Goal: Task Accomplishment & Management: Complete application form

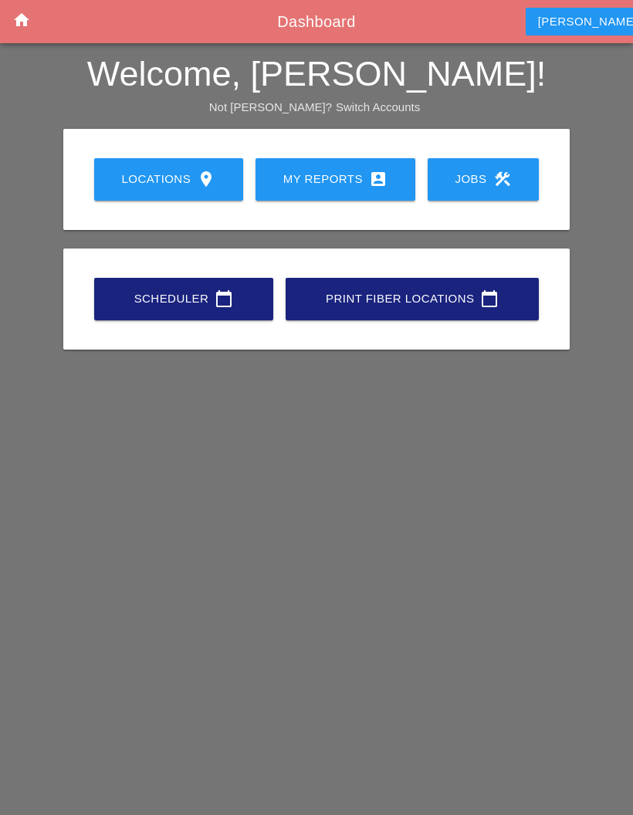
click at [338, 170] on div "My Reports account_box" at bounding box center [335, 179] width 110 height 19
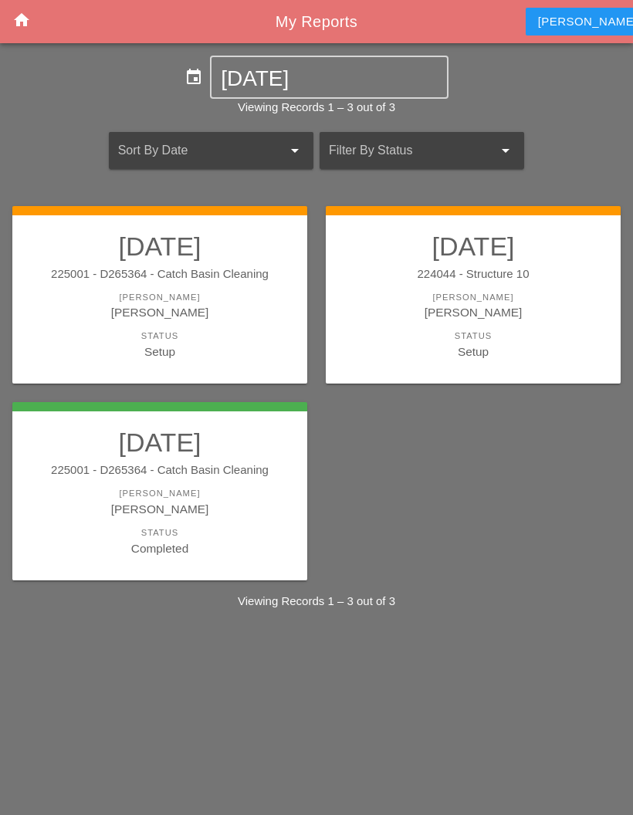
click at [93, 303] on div "[PERSON_NAME]" at bounding box center [160, 312] width 264 height 18
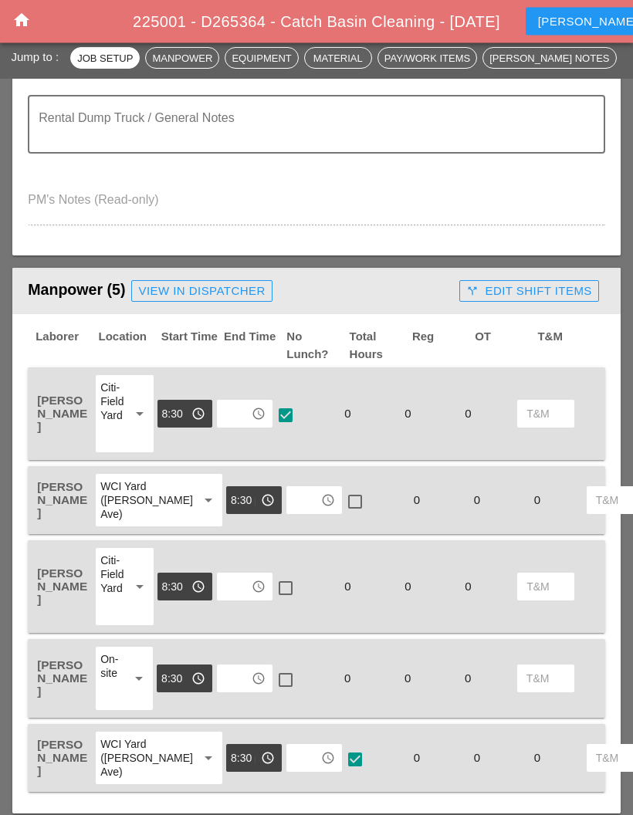
scroll to position [546, 0]
click at [232, 409] on input "text" at bounding box center [233, 413] width 25 height 25
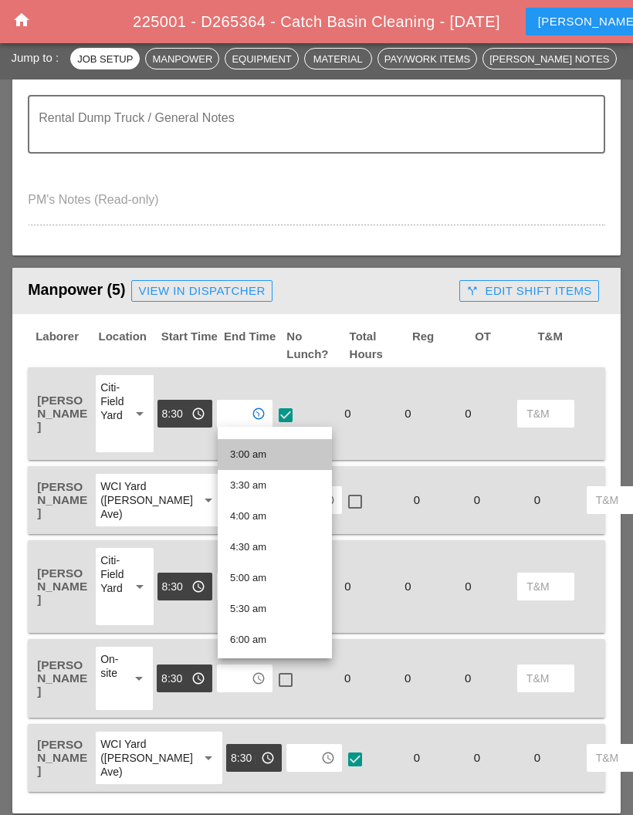
scroll to position [177, 0]
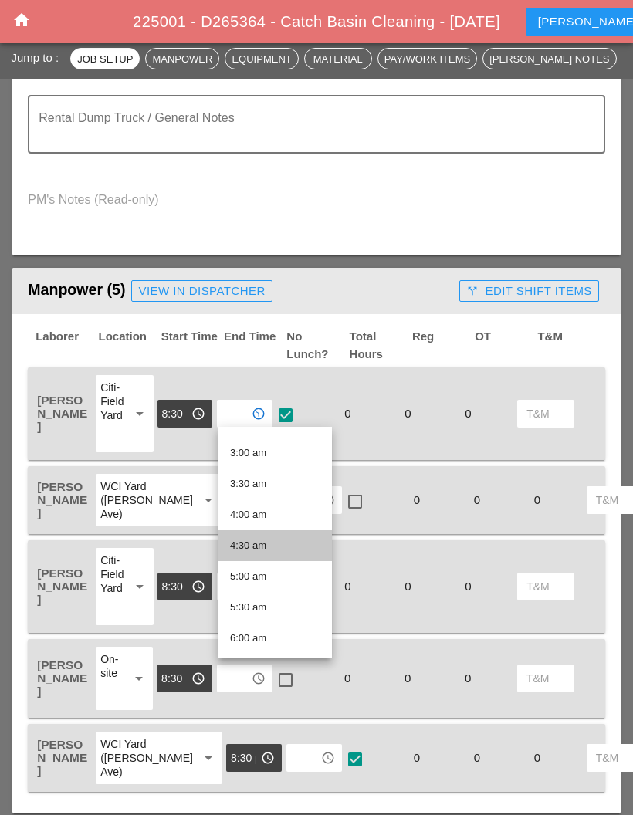
click at [267, 547] on div "4:30 am" at bounding box center [275, 545] width 90 height 19
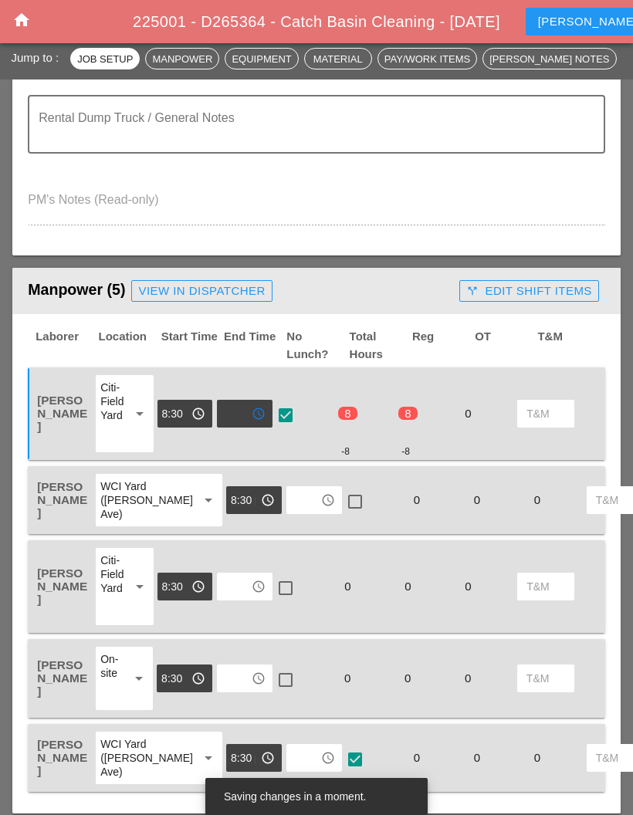
click at [291, 505] on input "text" at bounding box center [303, 500] width 25 height 25
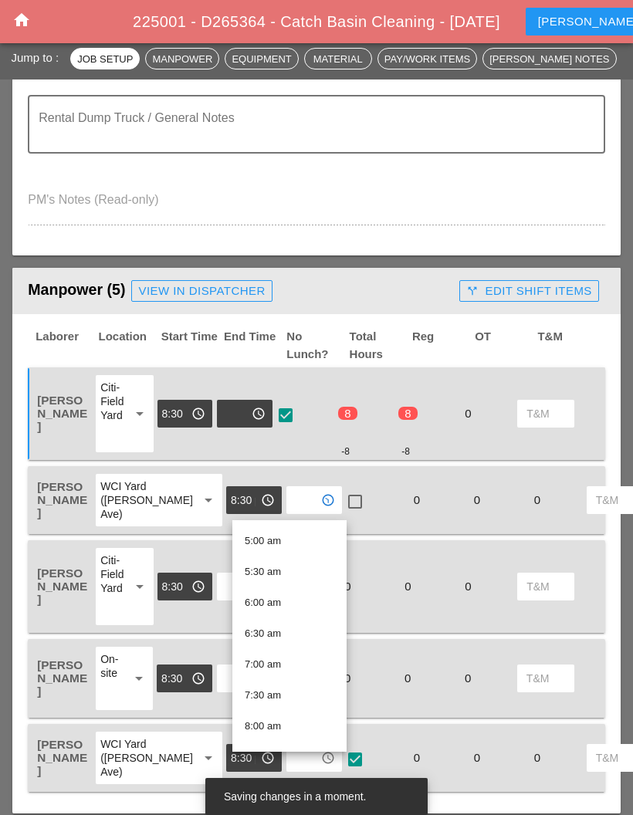
scroll to position [287, 0]
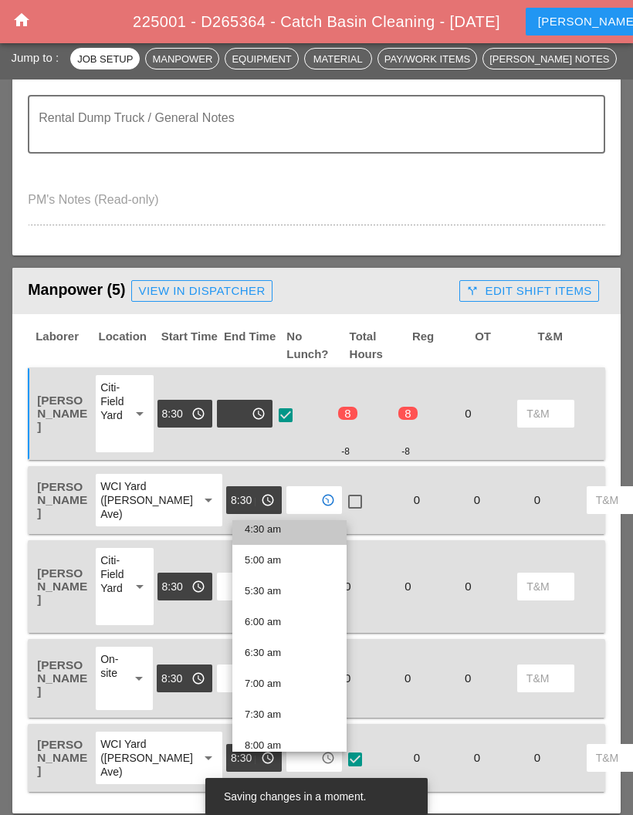
click at [298, 528] on div "4:30 am" at bounding box center [290, 529] width 90 height 19
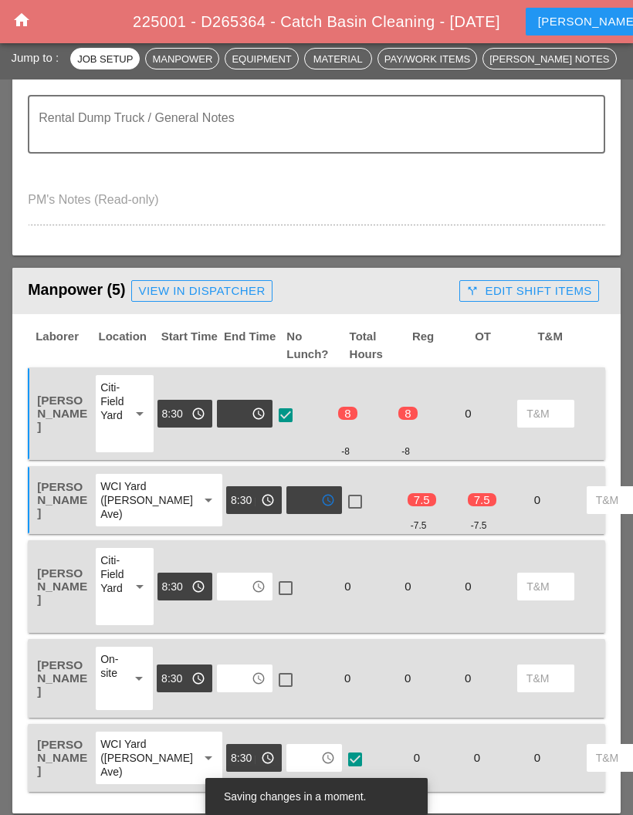
click at [291, 503] on input "text" at bounding box center [303, 500] width 25 height 25
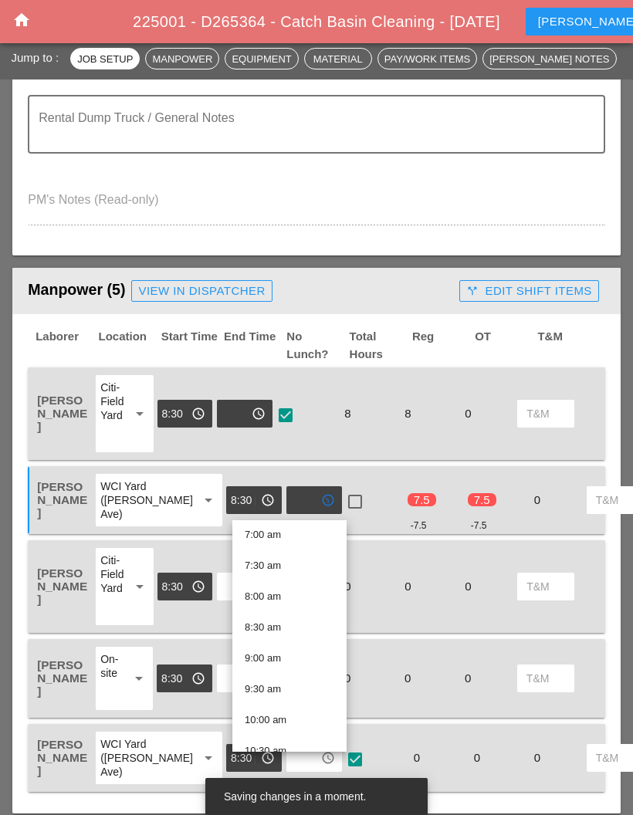
scroll to position [451, 0]
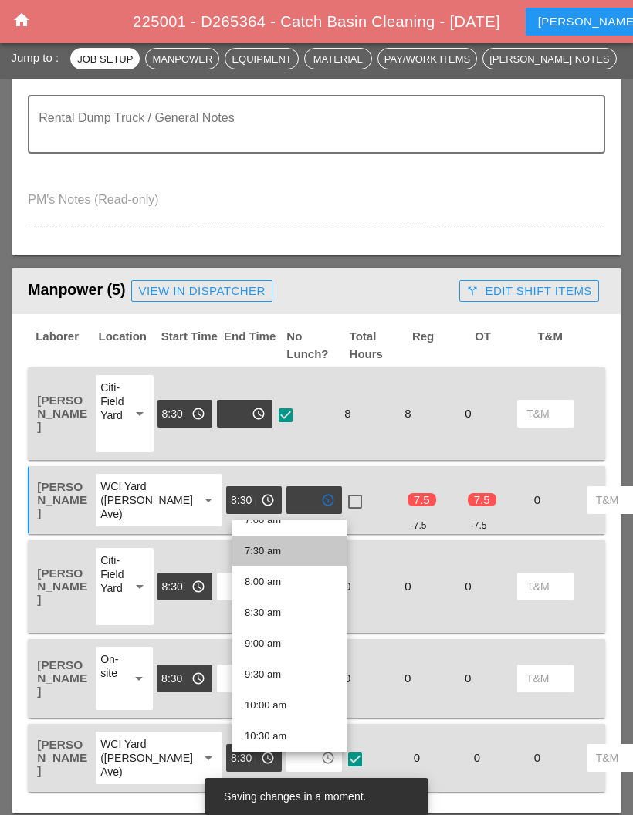
click at [275, 552] on div "7:30 am" at bounding box center [290, 551] width 90 height 19
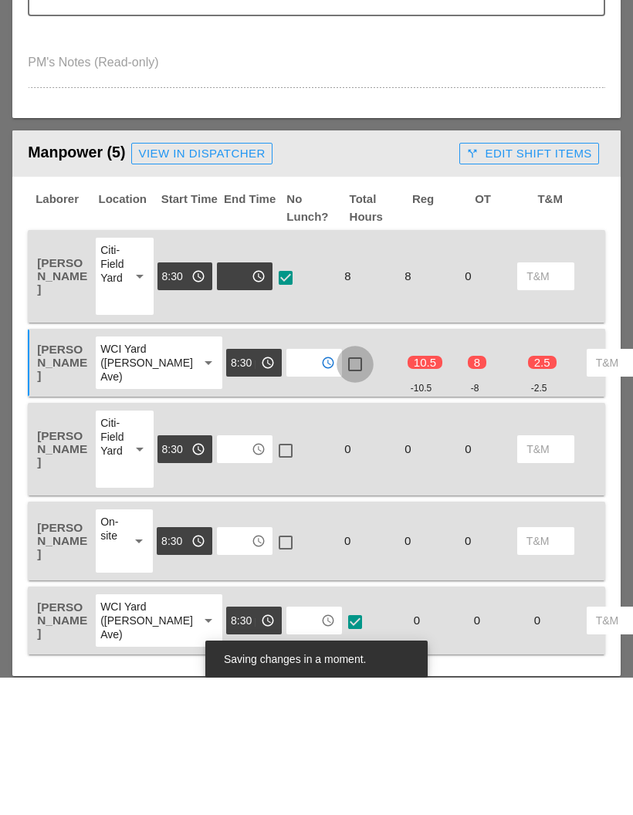
click at [342, 489] on div at bounding box center [355, 502] width 26 height 26
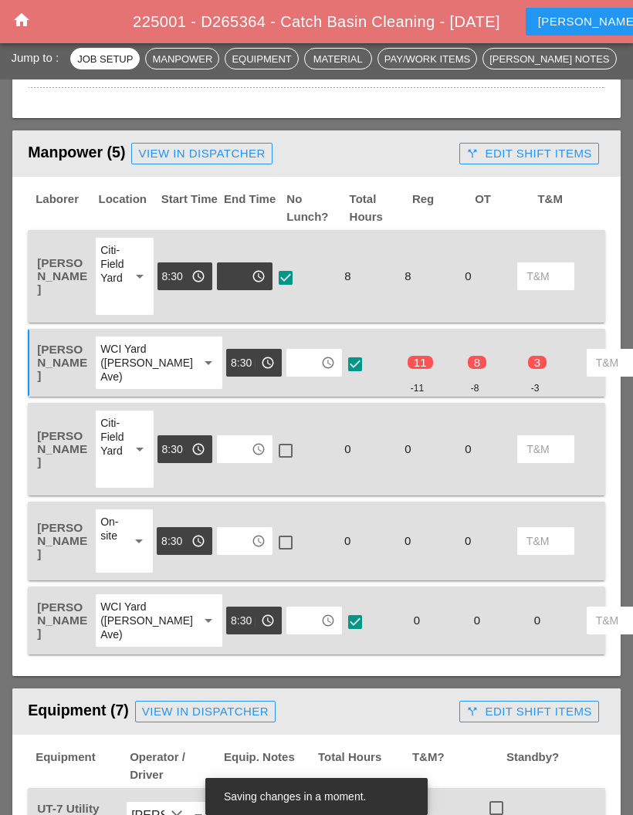
click at [239, 458] on input "text" at bounding box center [233, 449] width 25 height 25
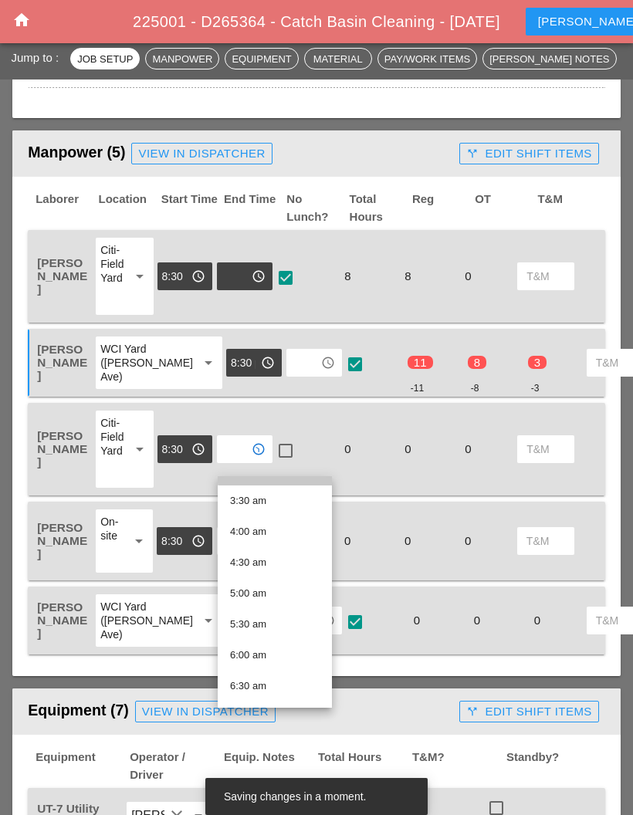
scroll to position [215, 0]
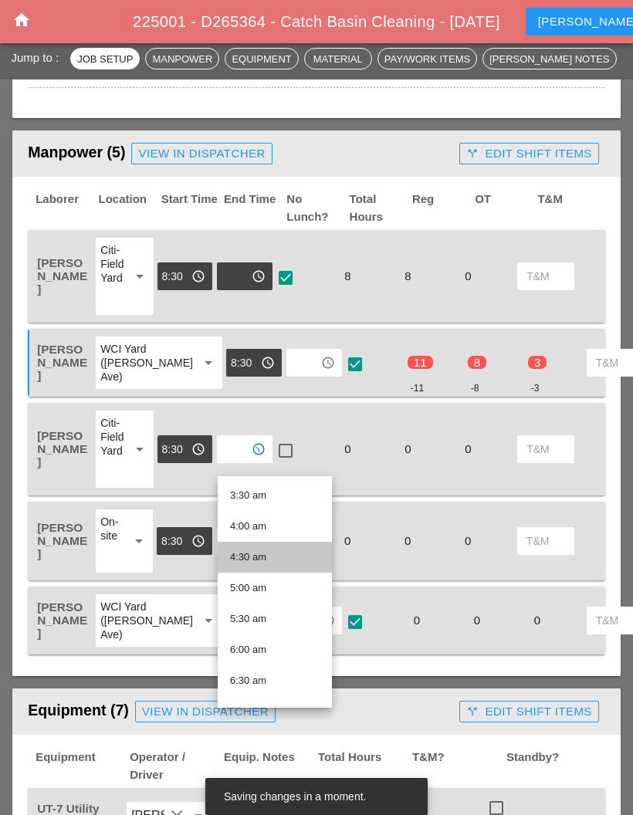
click at [259, 549] on div "4:30 am" at bounding box center [275, 557] width 90 height 19
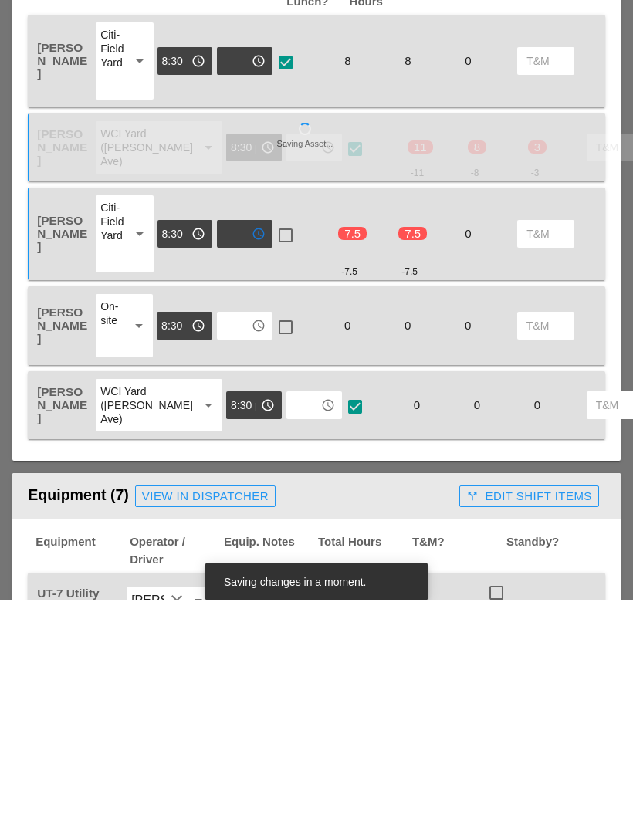
click at [244, 529] on input "text" at bounding box center [233, 541] width 25 height 25
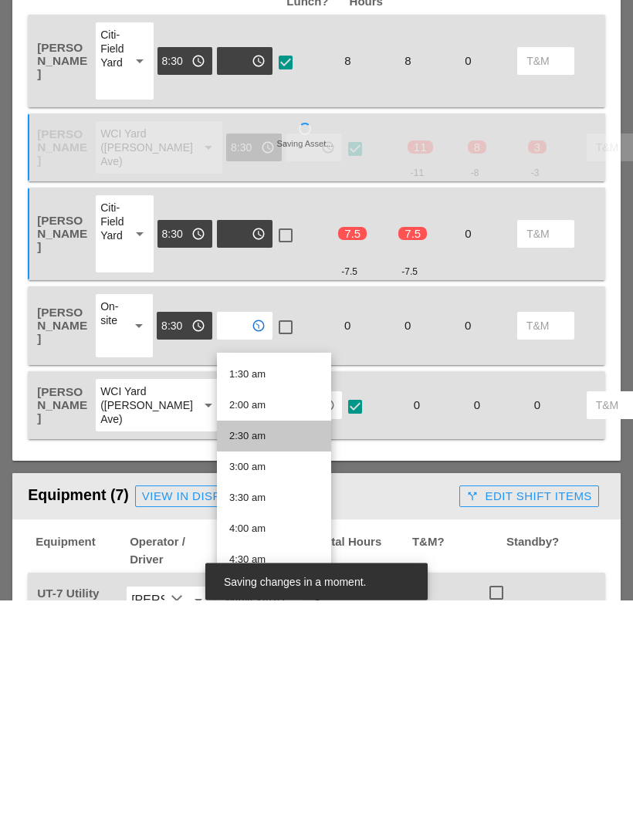
scroll to position [93, 0]
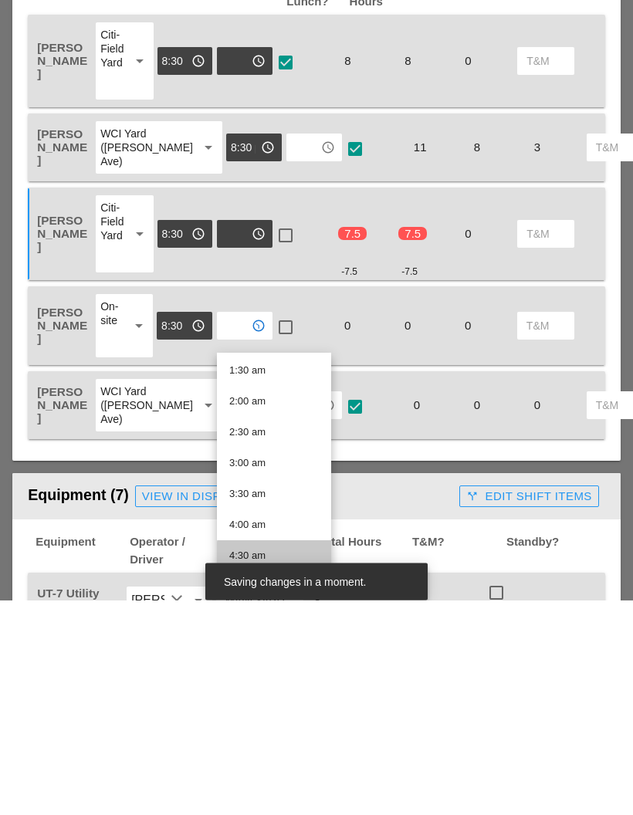
click at [267, 762] on div "4:30 am" at bounding box center [274, 771] width 90 height 19
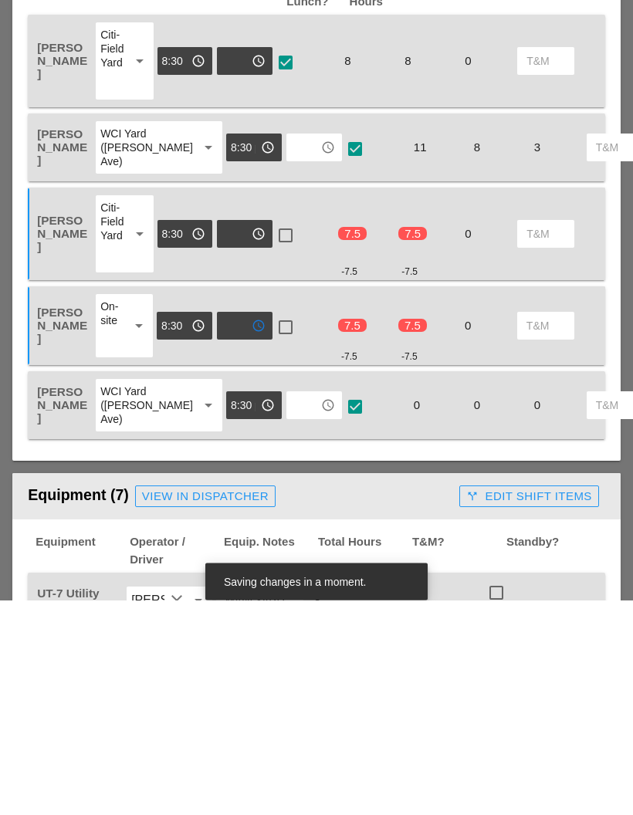
click at [291, 608] on input "text" at bounding box center [303, 620] width 25 height 25
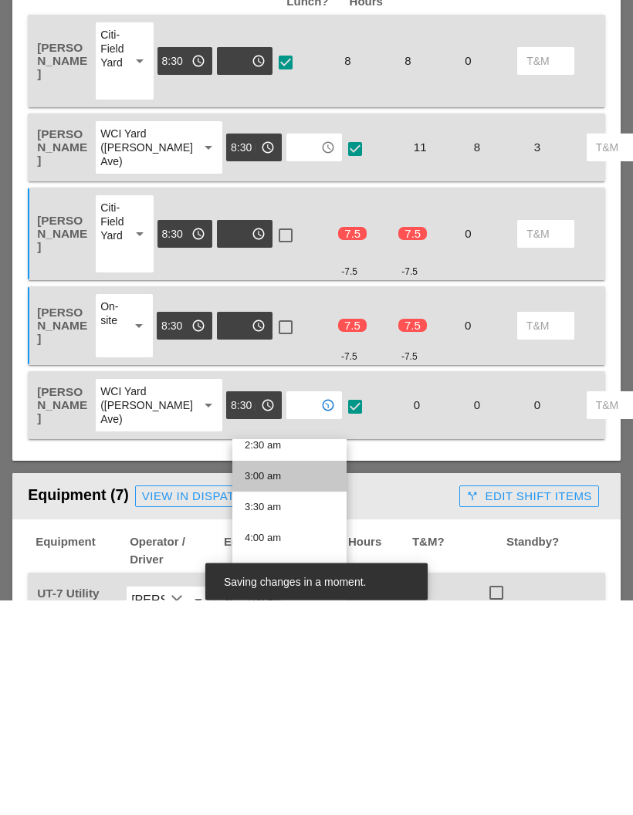
scroll to position [195, 0]
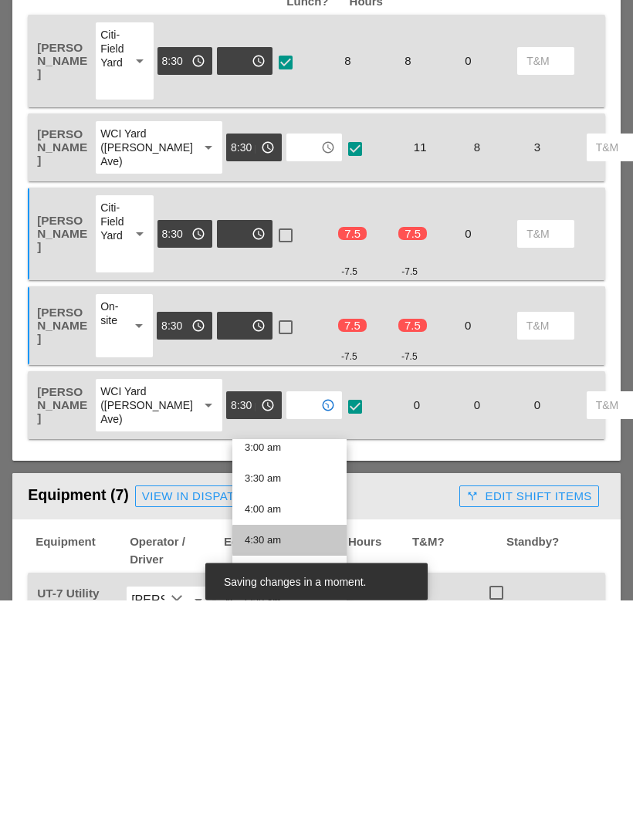
click at [277, 746] on div "4:30 am" at bounding box center [290, 755] width 90 height 19
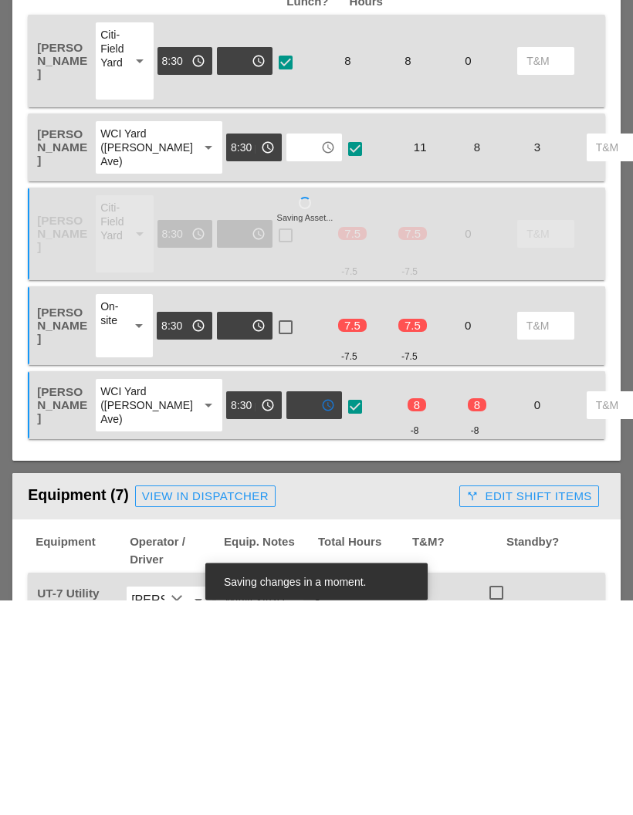
click at [294, 409] on div "check_box_outline_blank" at bounding box center [305, 449] width 60 height 80
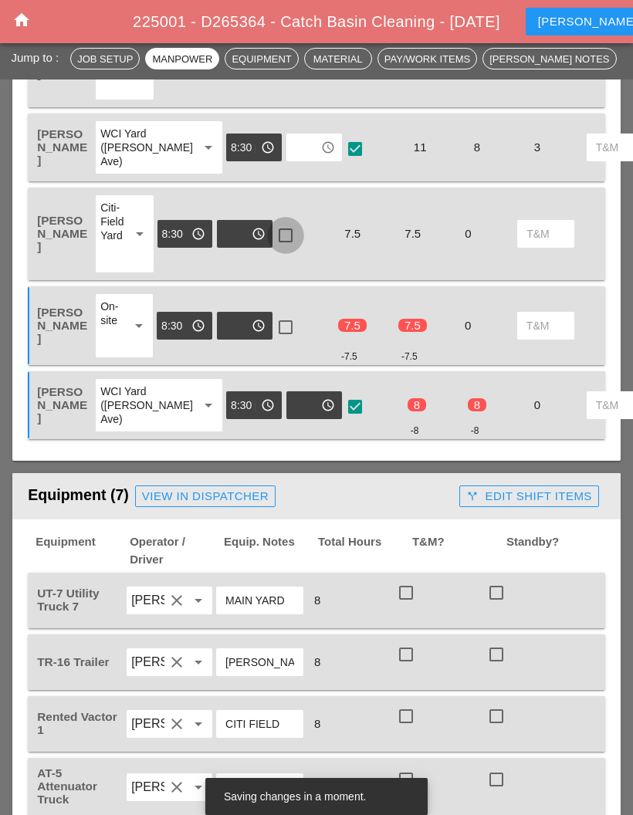
click at [284, 245] on div at bounding box center [285, 235] width 26 height 26
click at [290, 340] on div at bounding box center [285, 327] width 26 height 26
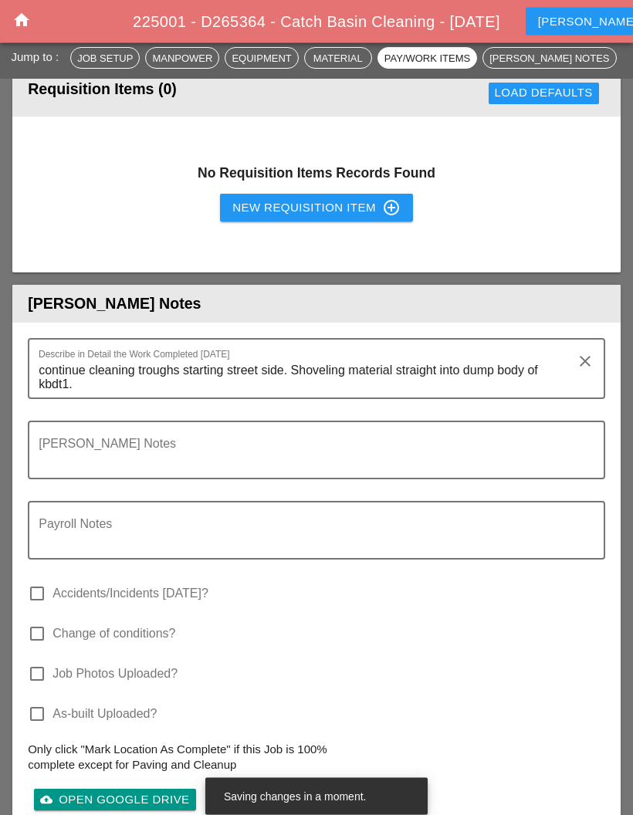
scroll to position [2158, 0]
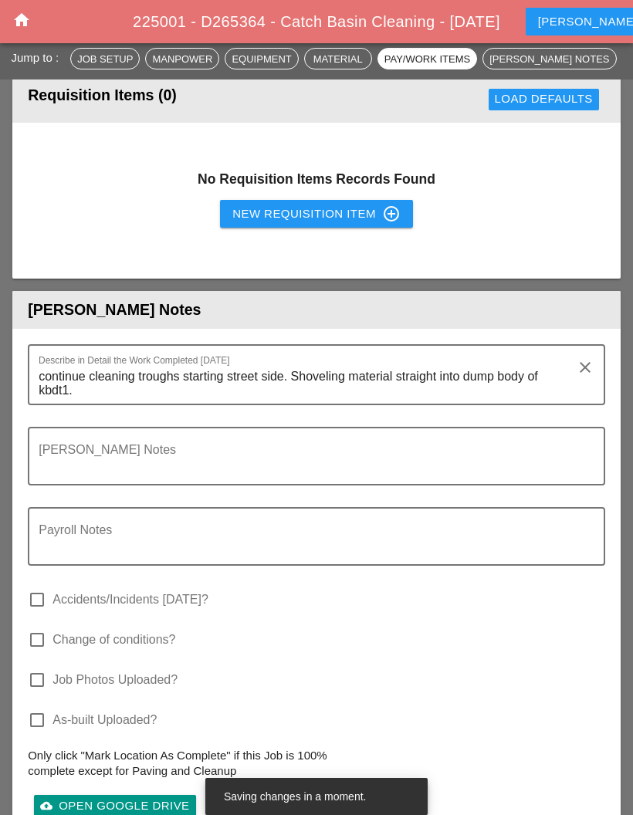
click at [353, 223] on div "New Requisition Item control_point" at bounding box center [316, 214] width 168 height 19
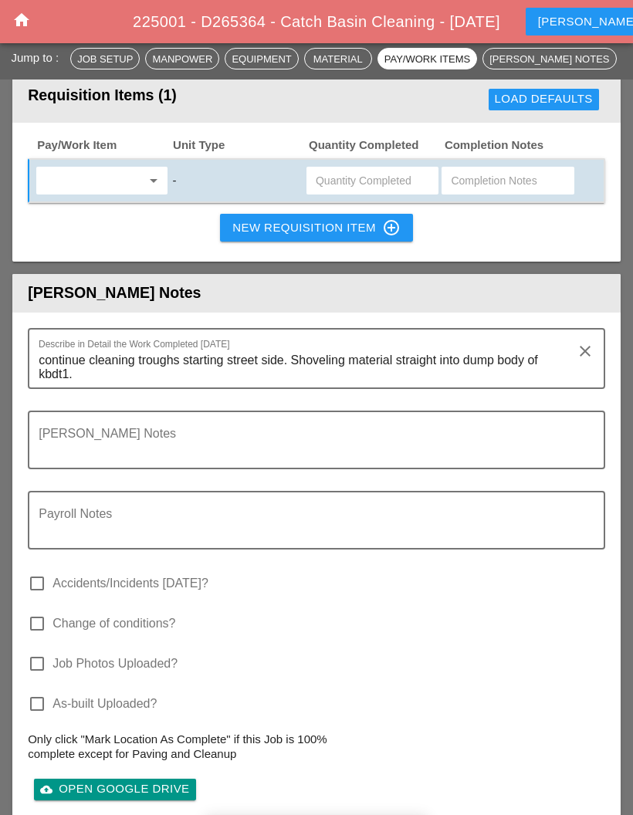
click at [80, 193] on input "text" at bounding box center [91, 180] width 100 height 25
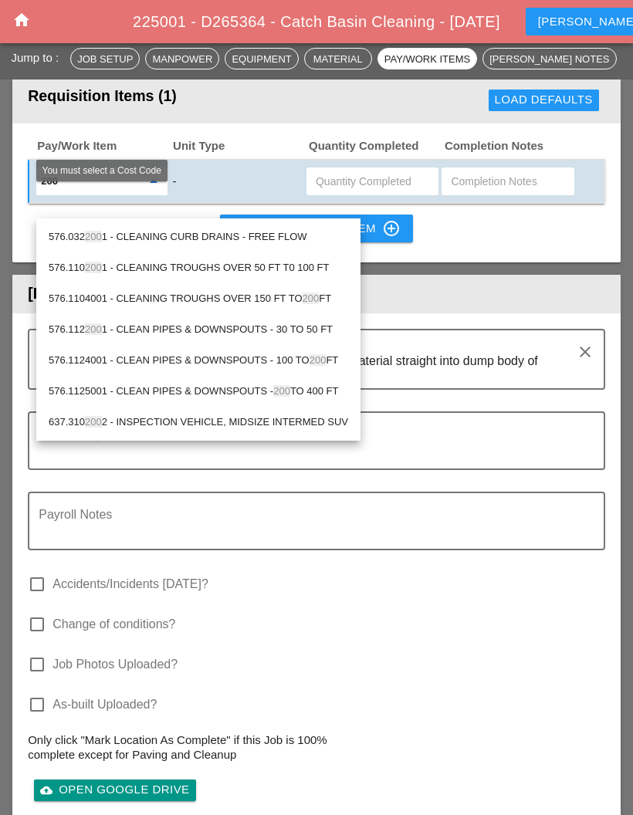
type input "2001"
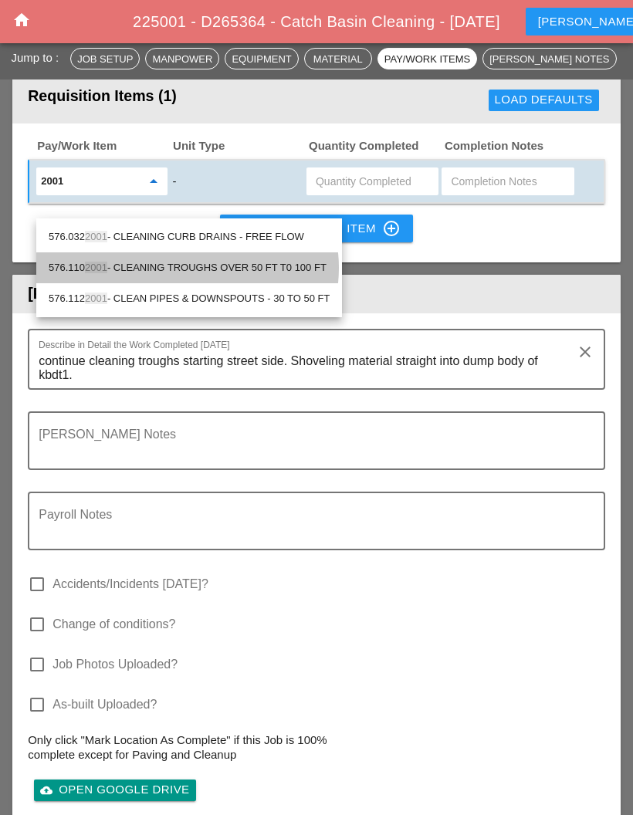
click at [213, 259] on div "576.110 2001 - CLEANING TROUGHS OVER 50 FT T0 100 FT" at bounding box center [189, 268] width 281 height 19
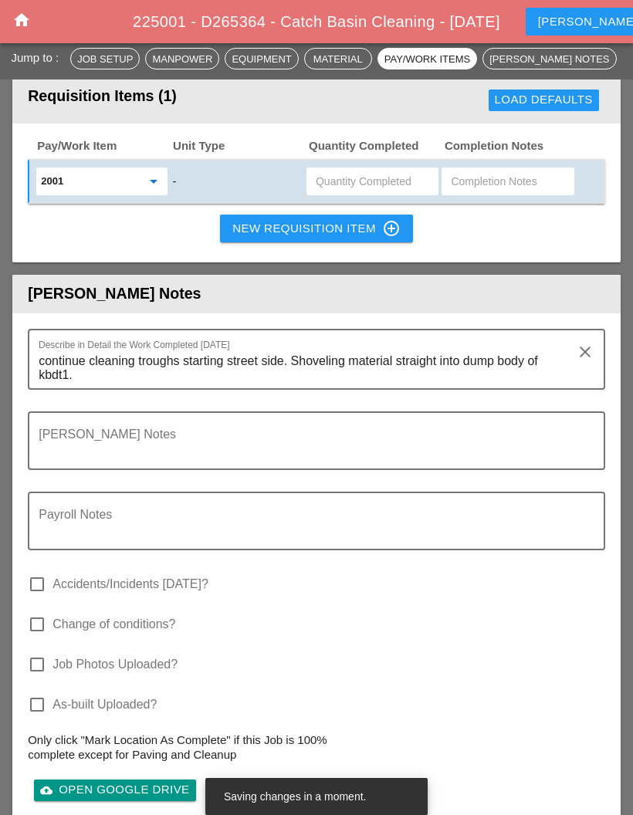
click at [350, 194] on input "text" at bounding box center [372, 181] width 113 height 25
type input "12"
click at [306, 238] on div "New Requisition Item control_point" at bounding box center [316, 228] width 168 height 19
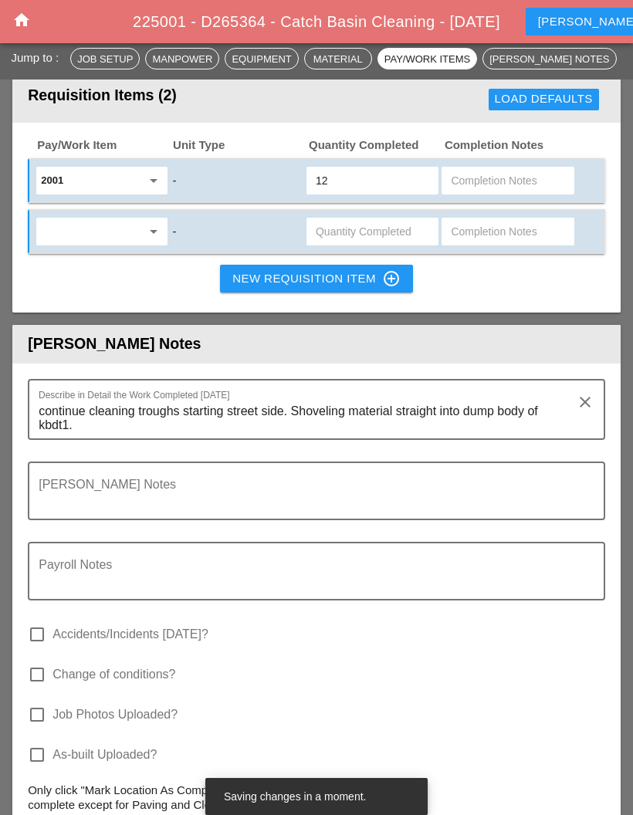
click at [98, 244] on input "text" at bounding box center [91, 231] width 100 height 25
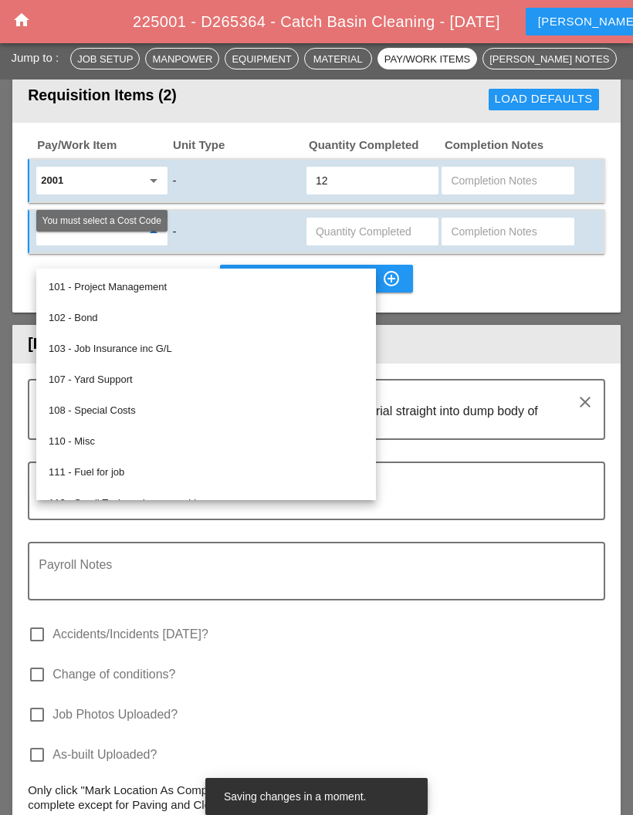
scroll to position [2157, 0]
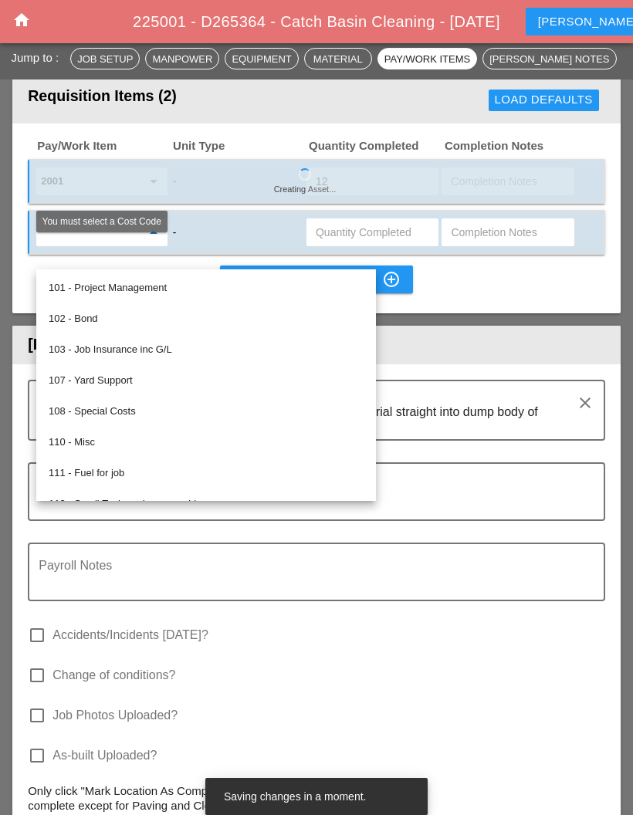
type input "1"
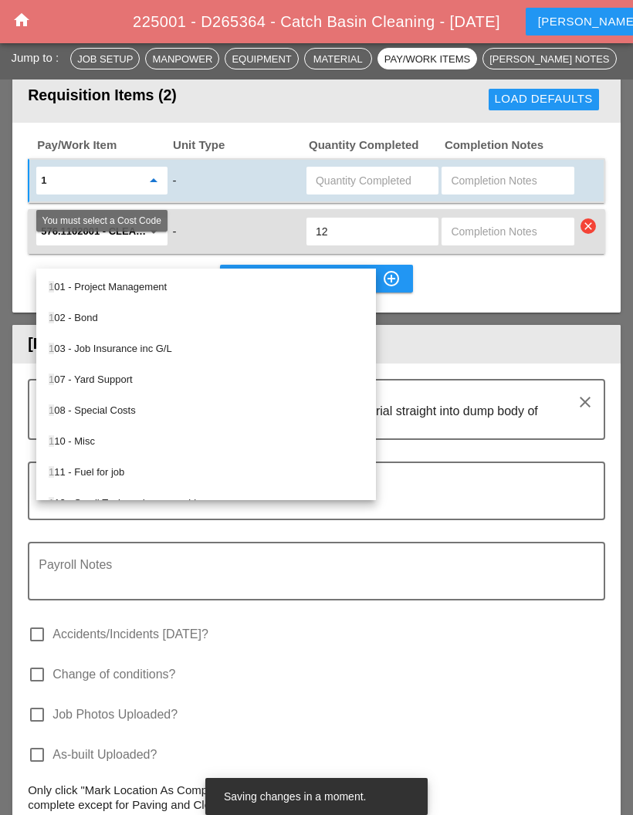
click at [132, 599] on textarea "Payroll Notes" at bounding box center [310, 580] width 543 height 37
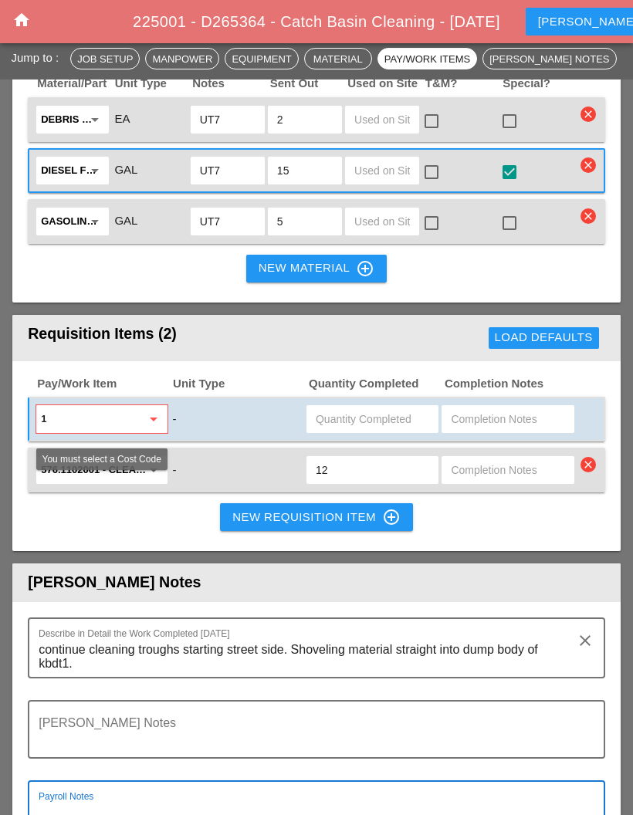
scroll to position [1899, 0]
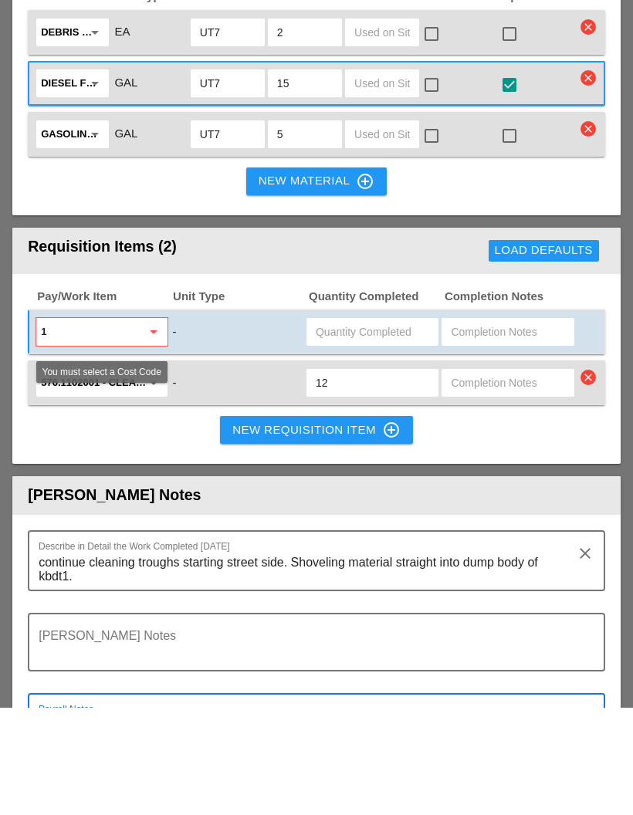
click at [228, 429] on div "-" at bounding box center [237, 439] width 132 height 21
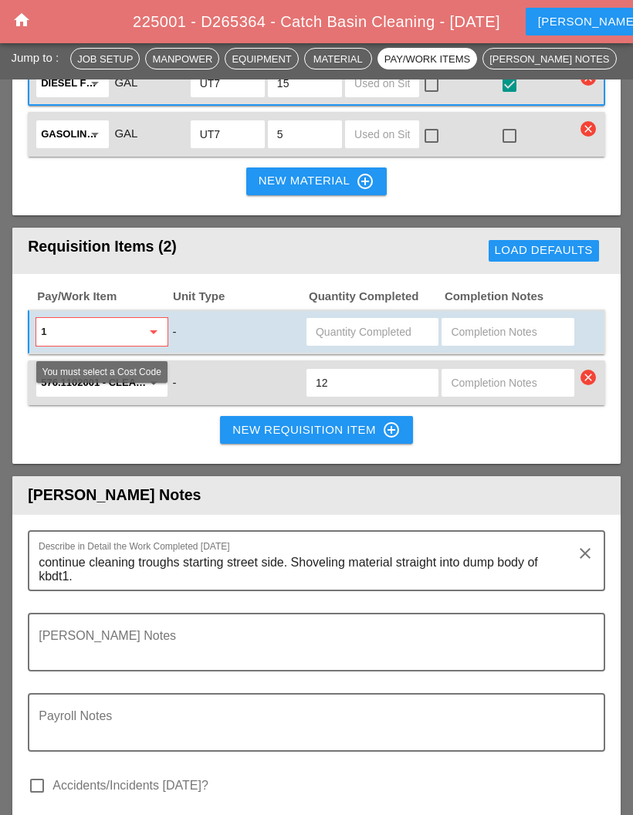
click at [120, 344] on input "1" at bounding box center [91, 331] width 100 height 25
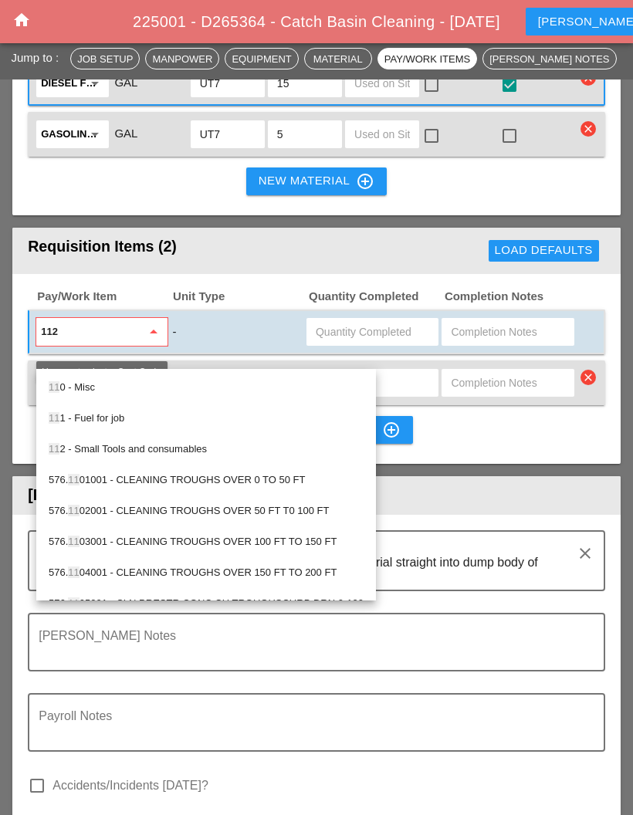
type input "1121"
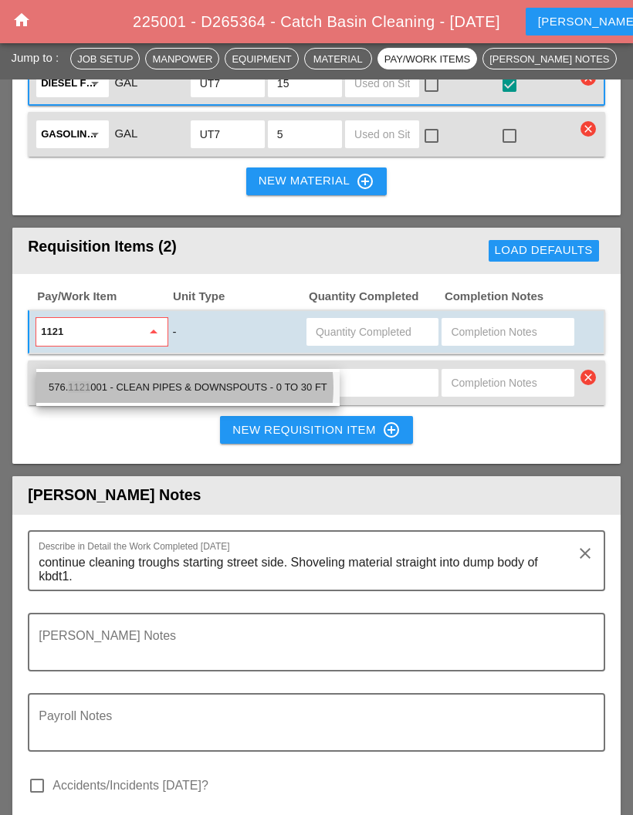
click at [250, 383] on div "576. 1121 001 - CLEAN PIPES & DOWNSPOUTS - 0 TO 30 FT" at bounding box center [188, 387] width 279 height 19
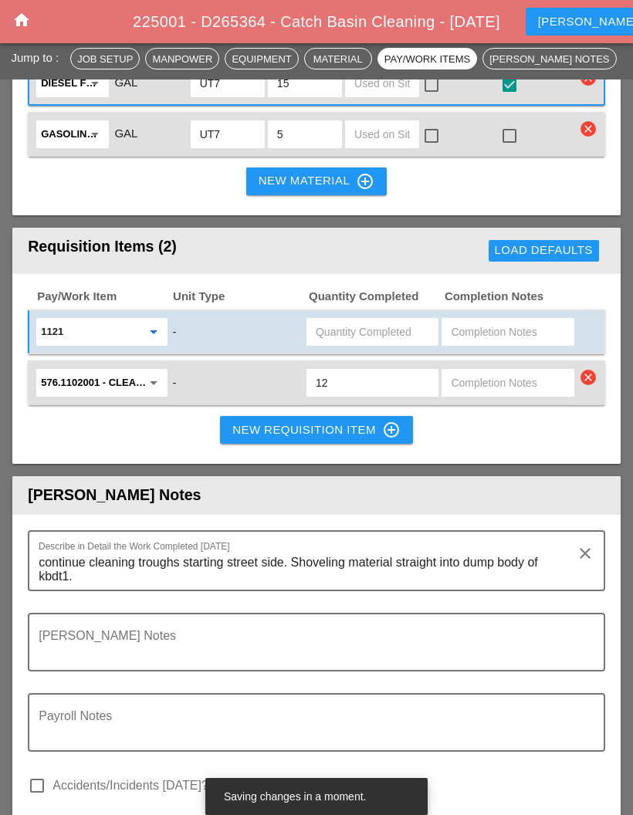
click at [364, 344] on input "text" at bounding box center [372, 331] width 113 height 25
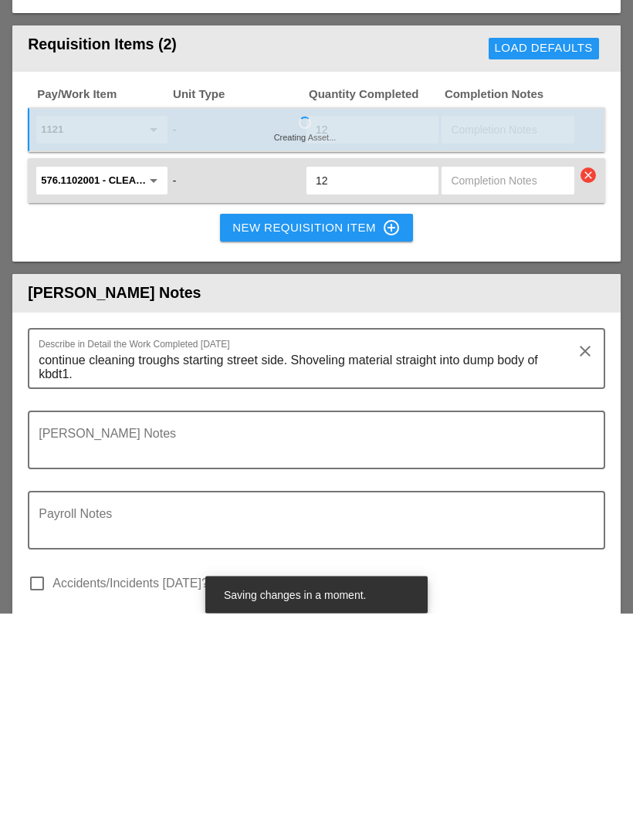
type input "12"
click at [143, 550] on textarea "continue cleaning troughs starting street side. Shoveling material straight int…" at bounding box center [310, 569] width 543 height 39
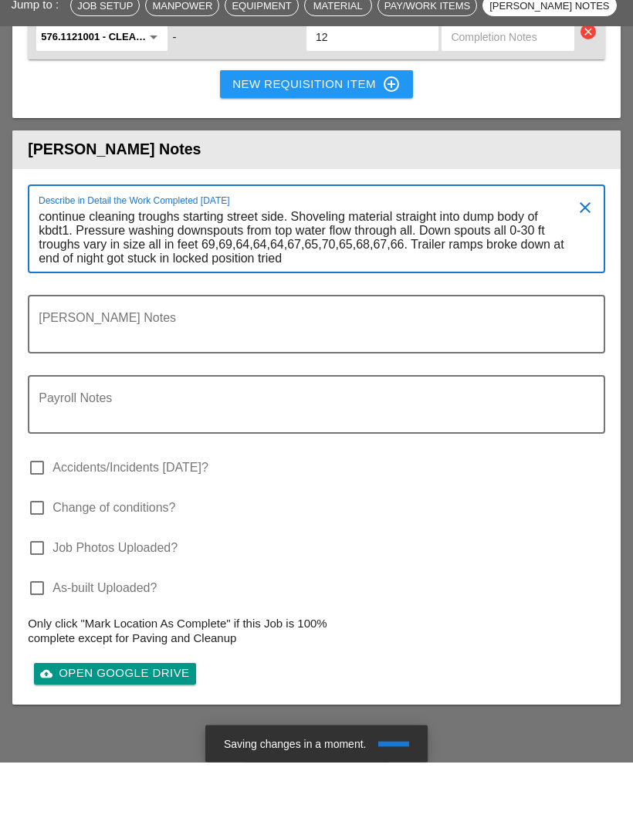
scroll to position [0, 0]
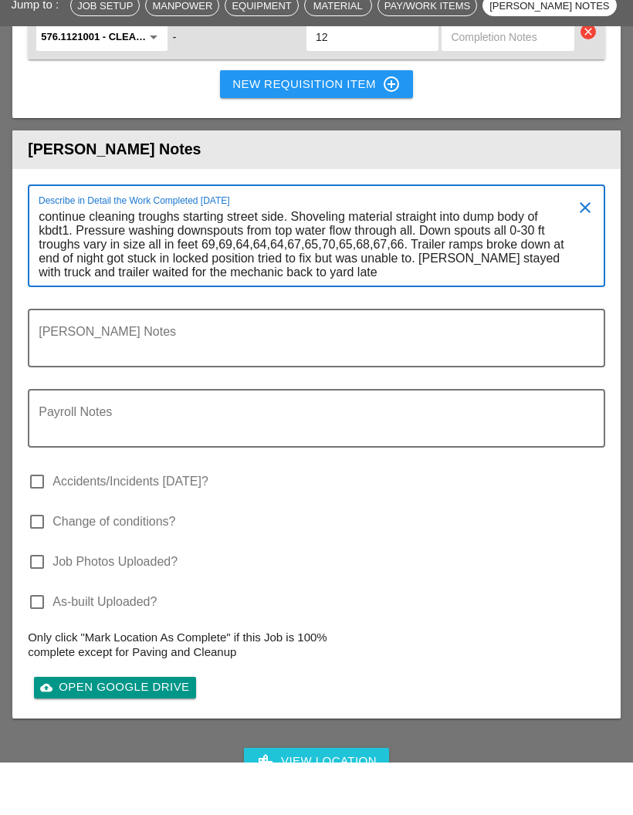
click at [299, 258] on textarea "continue cleaning troughs starting street side. Shoveling material straight int…" at bounding box center [310, 298] width 543 height 81
click at [256, 292] on textarea "continue cleaning troughs starting street side. Shoveling material straight int…" at bounding box center [310, 298] width 543 height 81
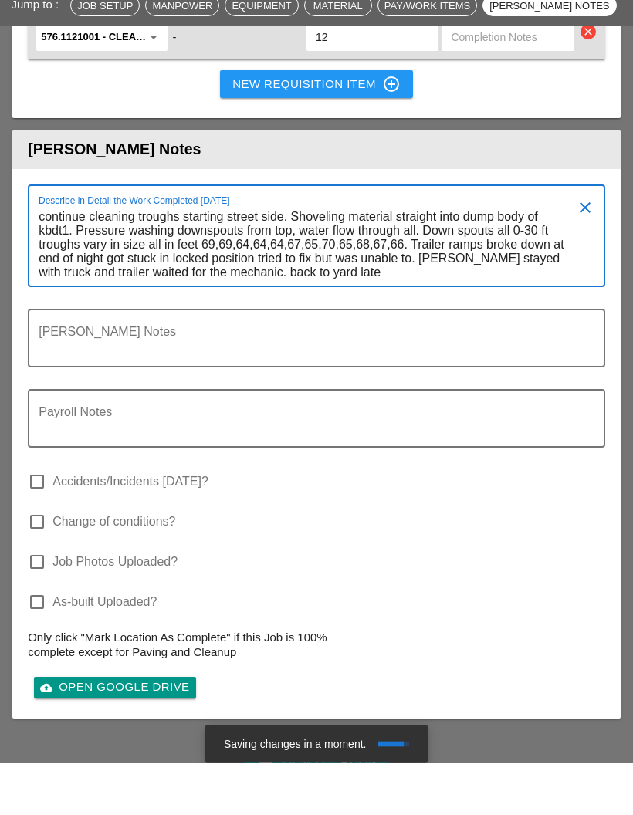
click at [418, 293] on textarea "continue cleaning troughs starting street side. Shoveling material straight int…" at bounding box center [310, 298] width 543 height 81
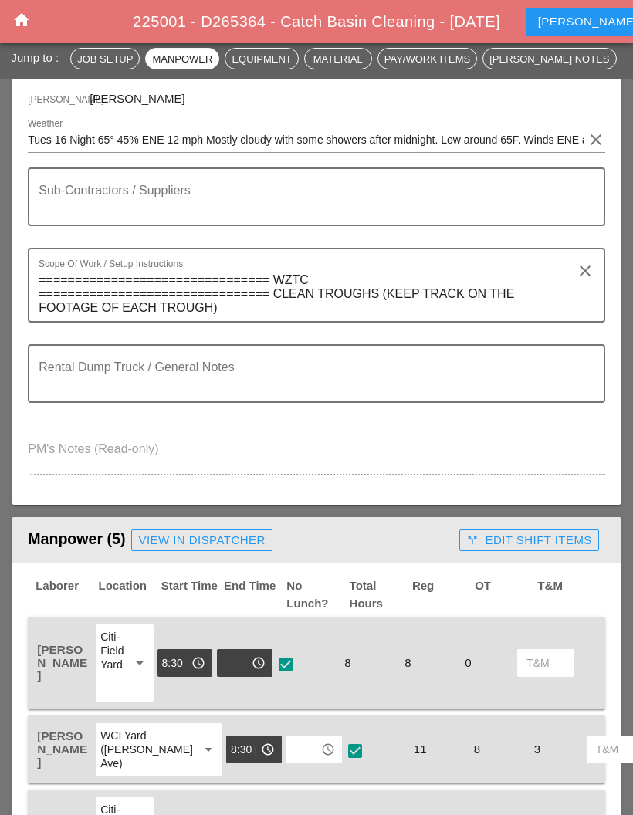
scroll to position [296, 0]
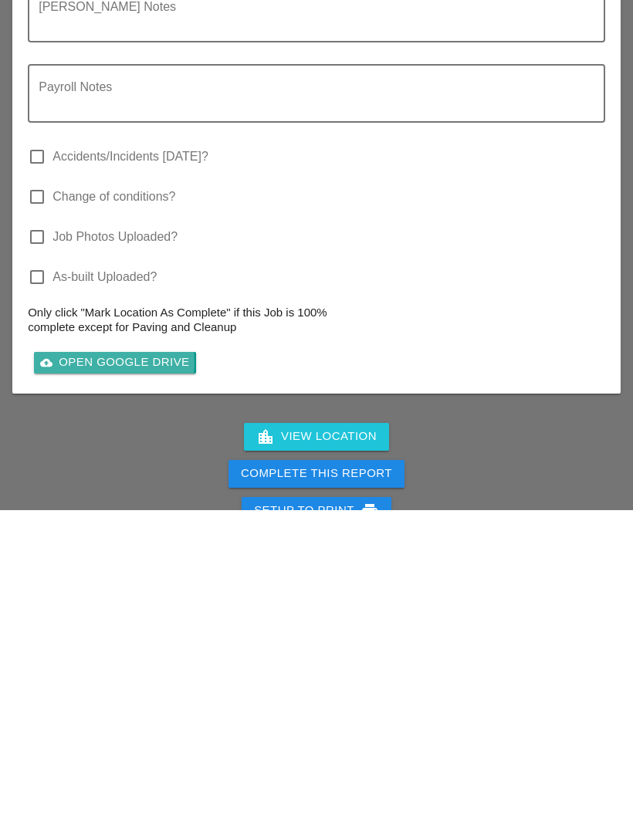
type textarea "continue cleaning troughs starting street side. Shoveling material straight int…"
click at [131, 659] on div "cloud_upload Open Google Drive" at bounding box center [114, 668] width 149 height 18
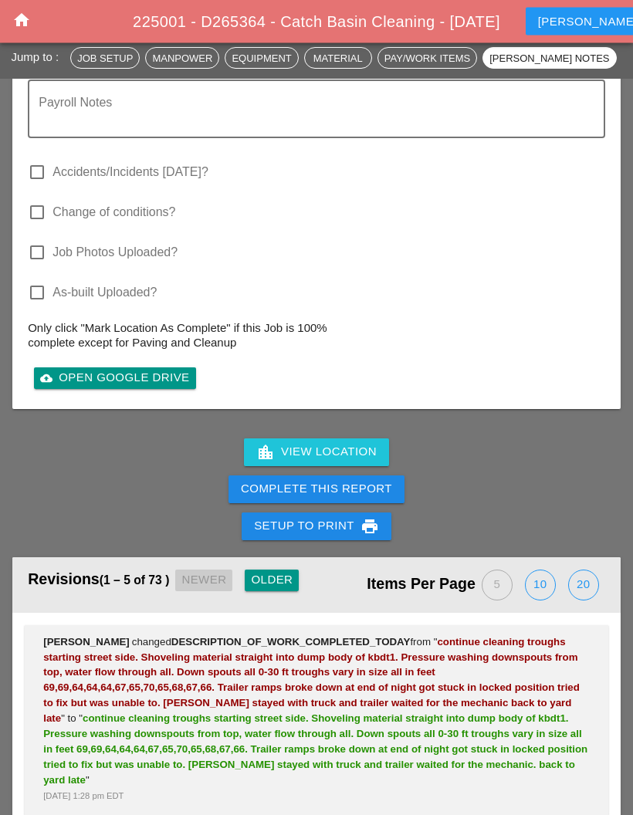
scroll to position [2659, 0]
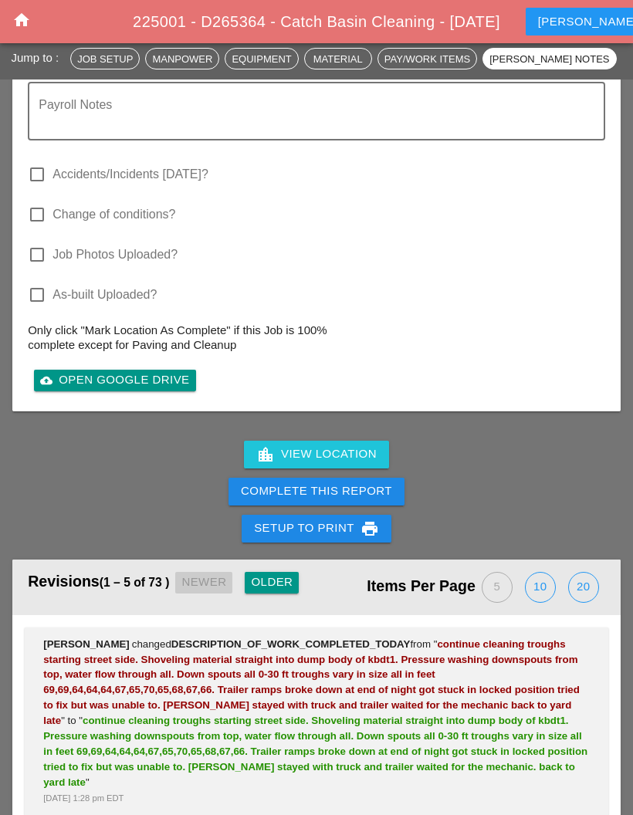
click at [147, 411] on div "Describe in Detail the Work Completed Today continue cleaning troughs starting …" at bounding box center [316, 136] width 608 height 549
click at [134, 389] on div "cloud_upload Open Google Drive" at bounding box center [114, 380] width 149 height 18
click at [110, 389] on div "cloud_upload Open Google Drive" at bounding box center [114, 380] width 149 height 18
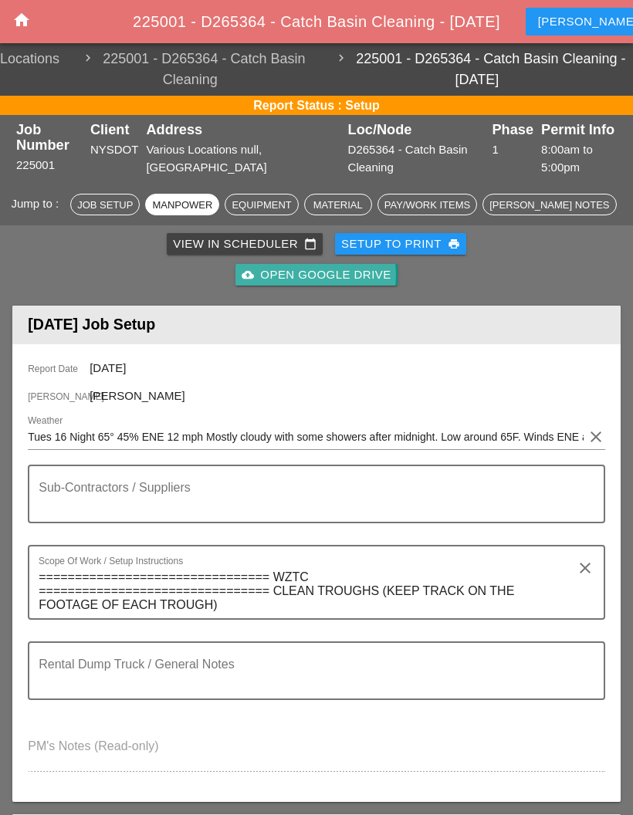
click at [343, 275] on div "cloud_upload Open Google Drive" at bounding box center [316, 275] width 149 height 18
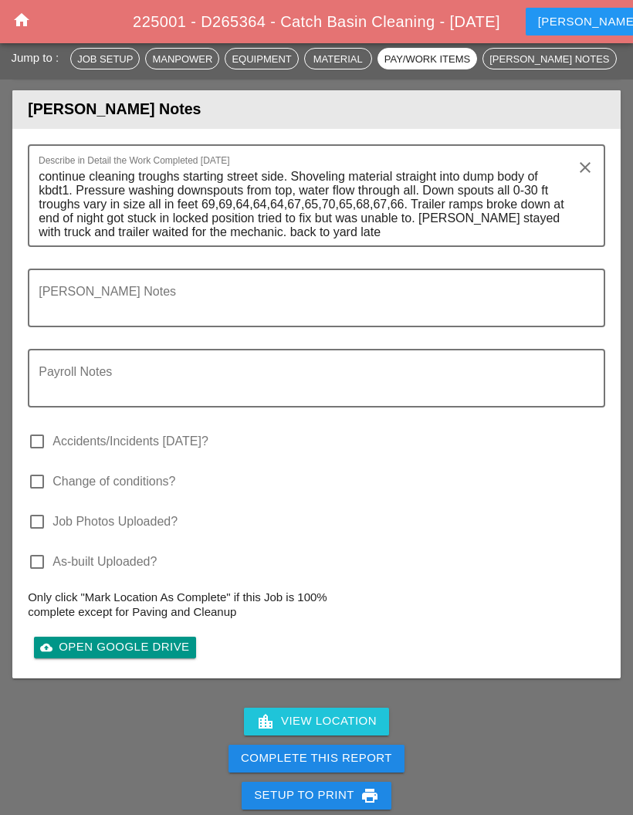
scroll to position [2426, 0]
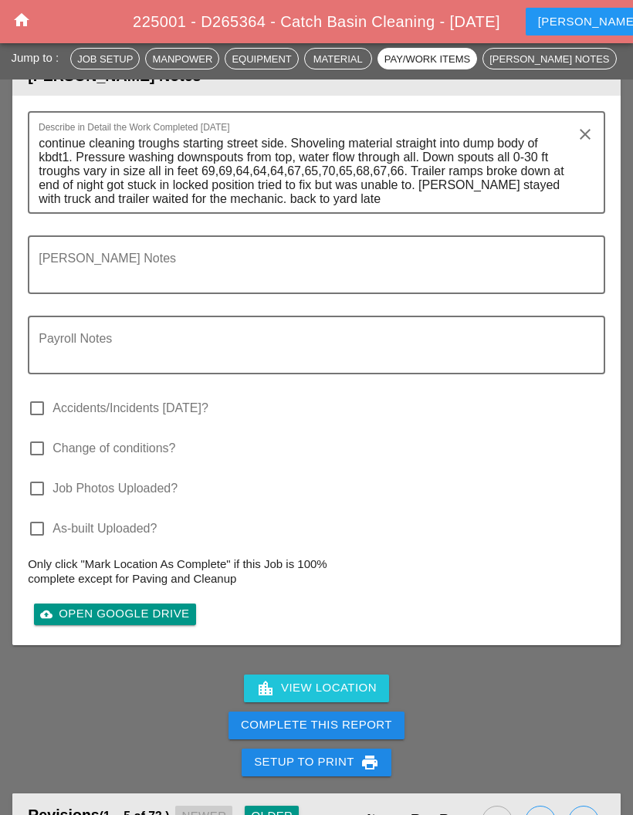
click at [335, 734] on div "Complete This Report" at bounding box center [316, 725] width 151 height 18
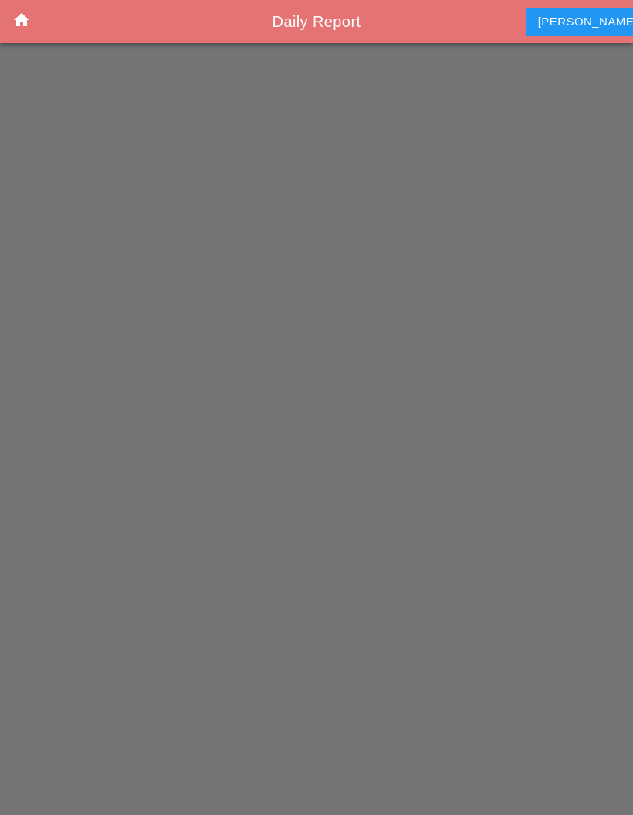
scroll to position [62, 0]
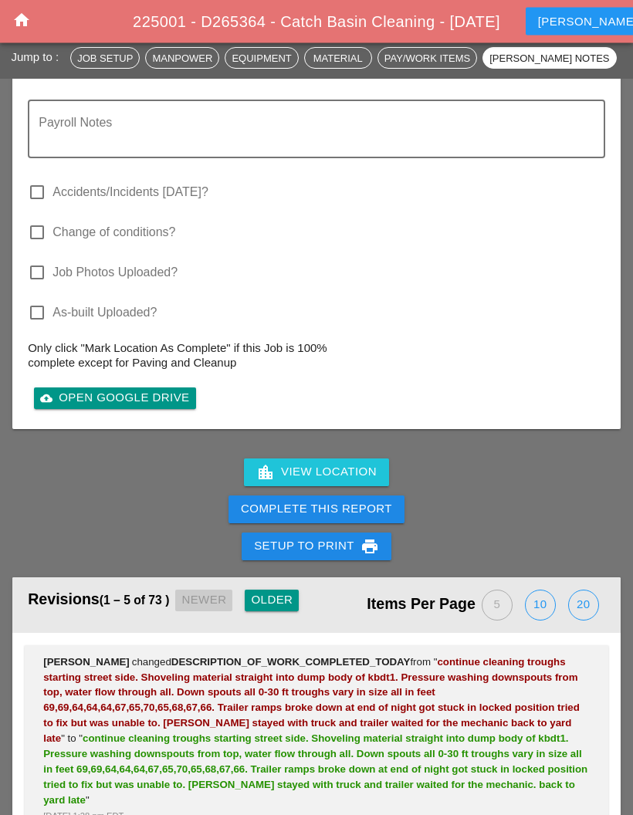
click at [354, 519] on div "Complete This Report" at bounding box center [316, 510] width 151 height 18
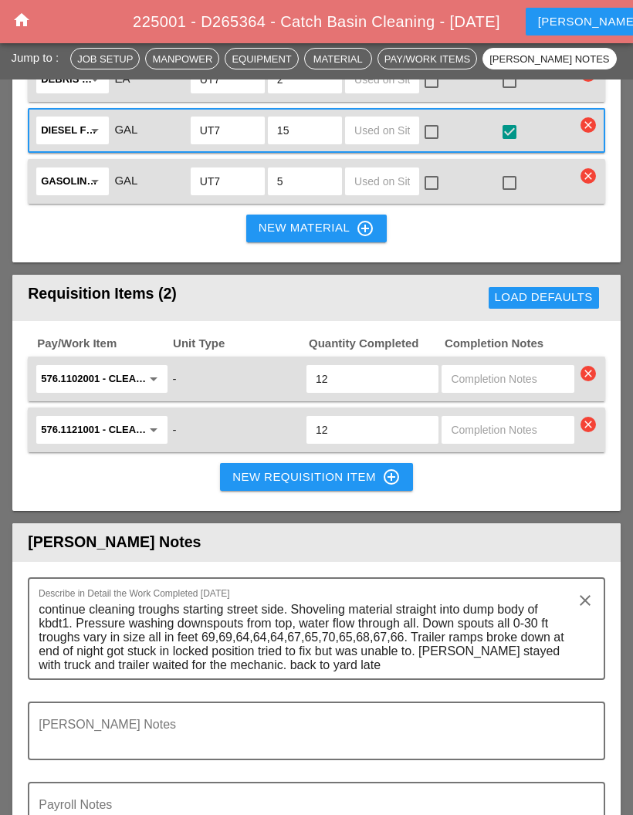
scroll to position [1958, 0]
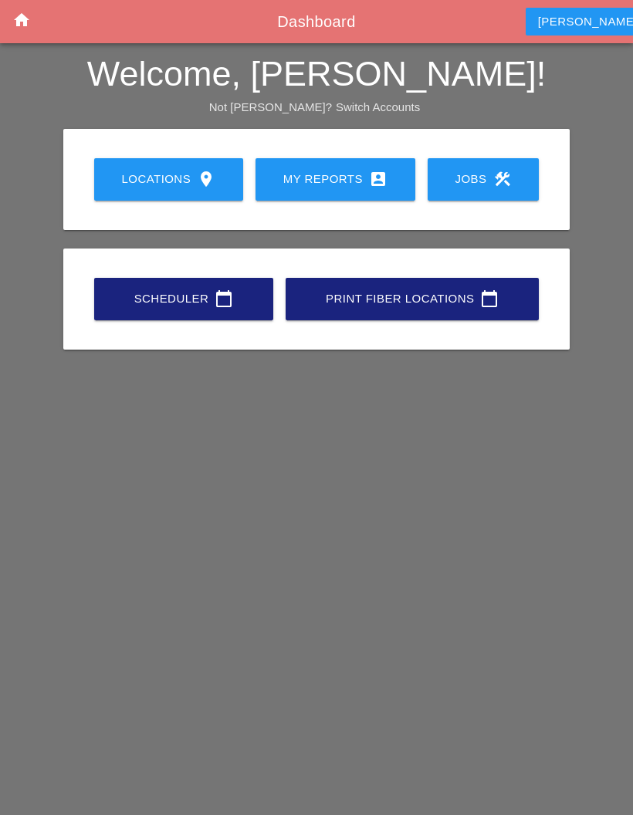
click at [360, 171] on div "My Reports account_box" at bounding box center [335, 179] width 110 height 19
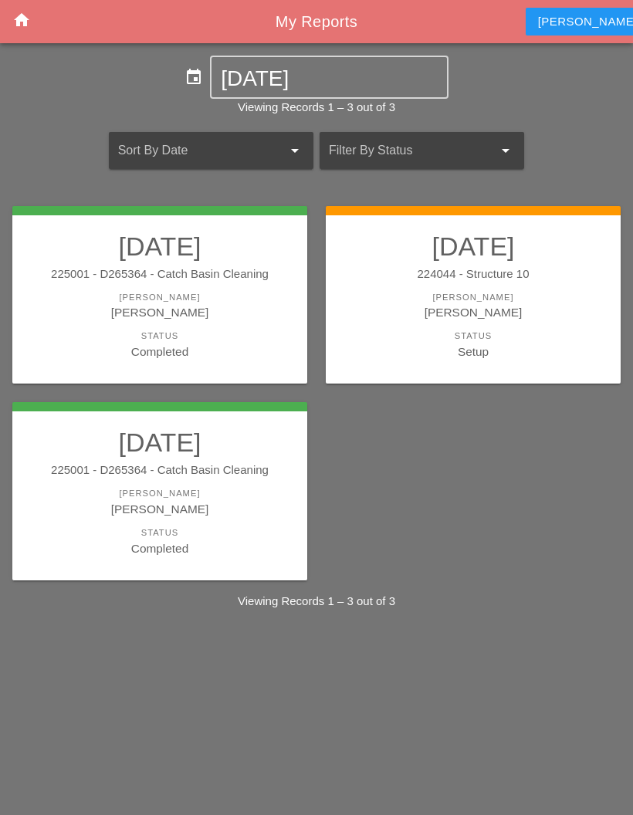
click at [230, 303] on div "[PERSON_NAME]" at bounding box center [160, 312] width 264 height 18
